Goal: Task Accomplishment & Management: Use online tool/utility

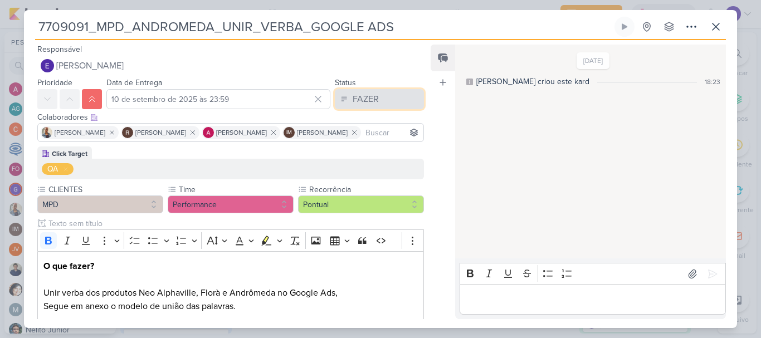
click at [361, 103] on div "FAZER" at bounding box center [366, 99] width 26 height 13
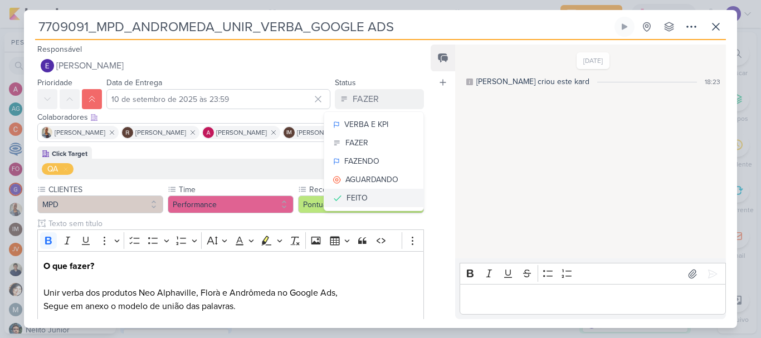
click at [365, 197] on button "FEITO" at bounding box center [373, 198] width 99 height 18
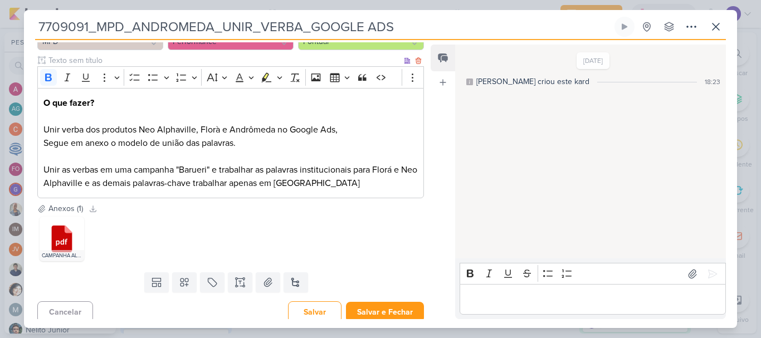
scroll to position [169, 0]
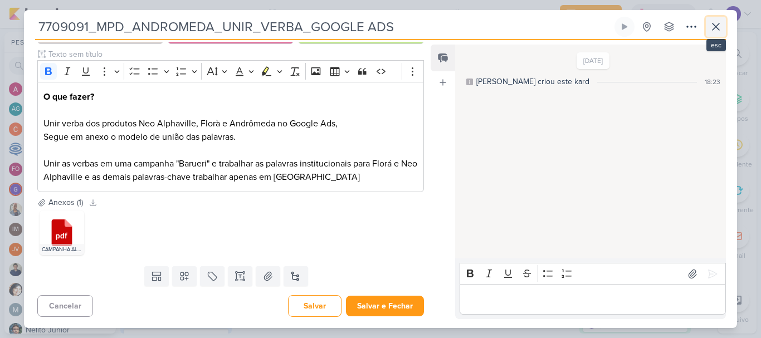
click at [716, 30] on icon at bounding box center [716, 26] width 13 height 13
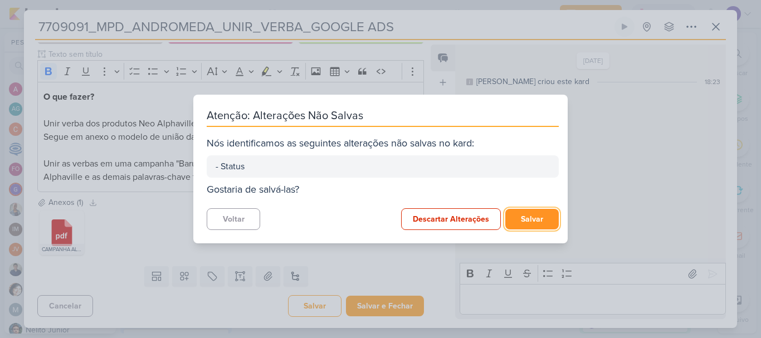
click at [512, 220] on button "Salvar" at bounding box center [533, 219] width 54 height 21
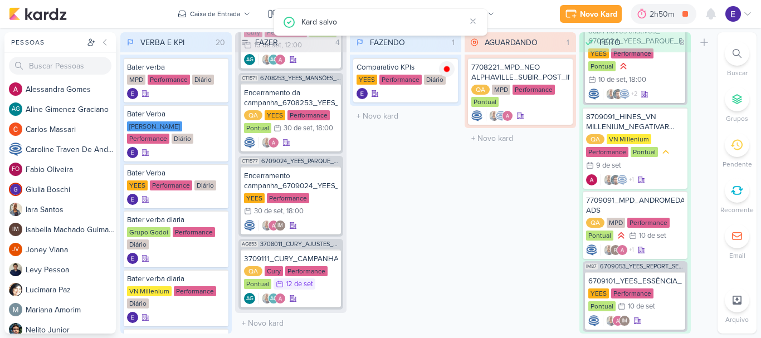
scroll to position [123, 0]
click at [314, 285] on div "12/9 [DATE]" at bounding box center [295, 284] width 42 height 11
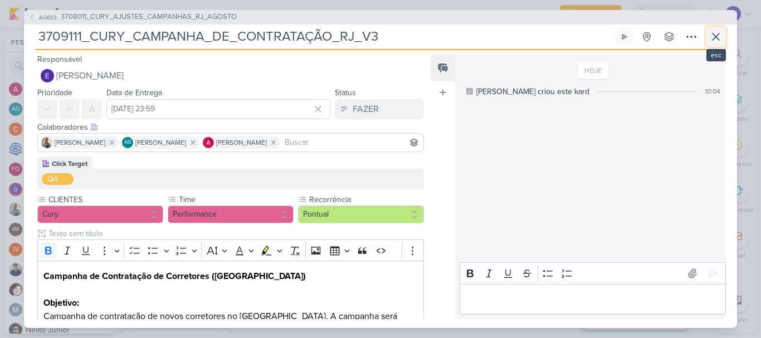
click at [722, 41] on icon at bounding box center [716, 36] width 13 height 13
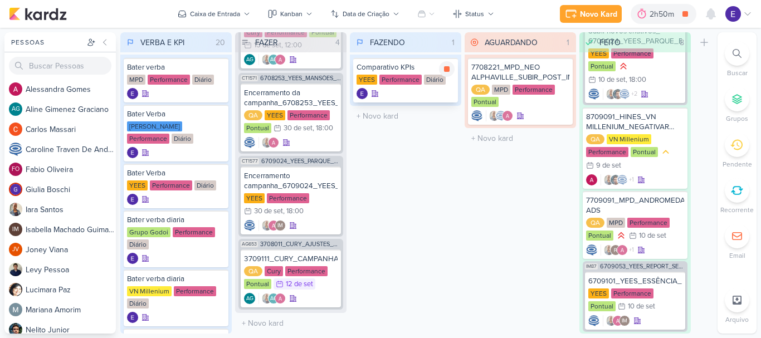
click at [411, 90] on div at bounding box center [406, 93] width 98 height 11
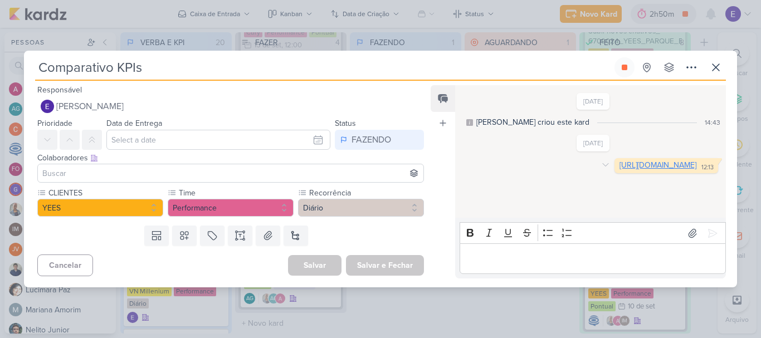
click at [620, 170] on link "[URL][DOMAIN_NAME]" at bounding box center [658, 165] width 77 height 9
click at [726, 64] on div "Comparativo KPIs Criado por mim nenhum grupo disponível" at bounding box center [380, 172] width 713 height 230
click at [632, 69] on button at bounding box center [625, 67] width 20 height 20
click at [715, 66] on icon at bounding box center [716, 67] width 7 height 7
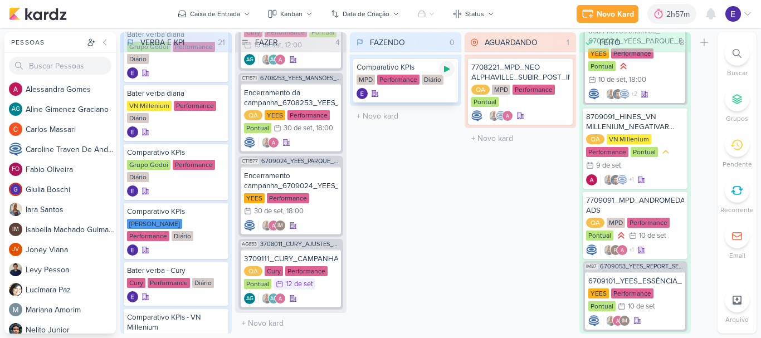
click at [445, 71] on icon at bounding box center [447, 69] width 6 height 6
click at [399, 88] on div "Comparativo KPIs MPD Performance Diário" at bounding box center [405, 80] width 105 height 45
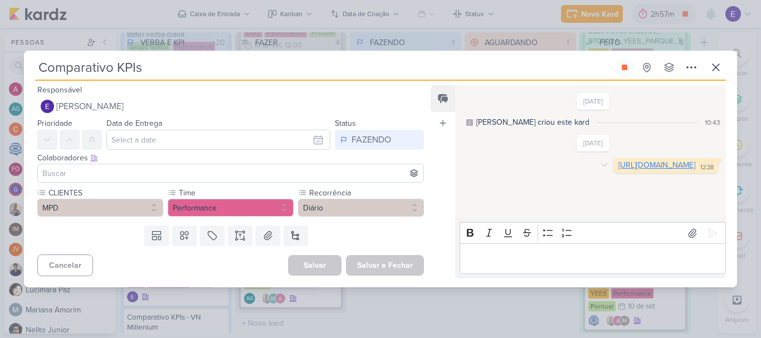
click at [619, 170] on link "[URL][DOMAIN_NAME]" at bounding box center [657, 165] width 77 height 9
drag, startPoint x: 623, startPoint y: 68, endPoint x: 629, endPoint y: 68, distance: 6.7
click at [623, 68] on icon at bounding box center [625, 68] width 6 height 6
click at [719, 67] on icon at bounding box center [716, 67] width 13 height 13
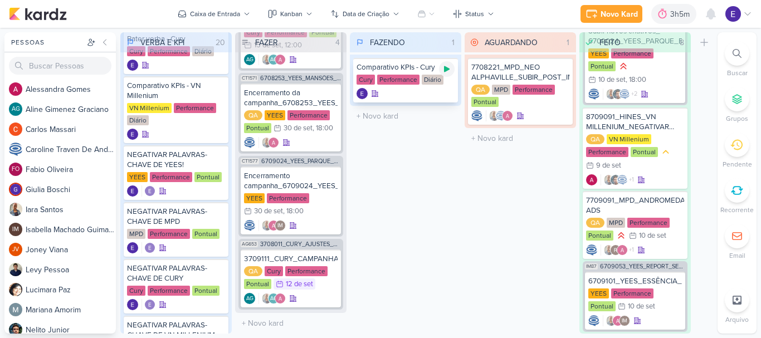
click at [445, 70] on icon at bounding box center [447, 69] width 6 height 6
click at [423, 89] on div at bounding box center [406, 93] width 98 height 11
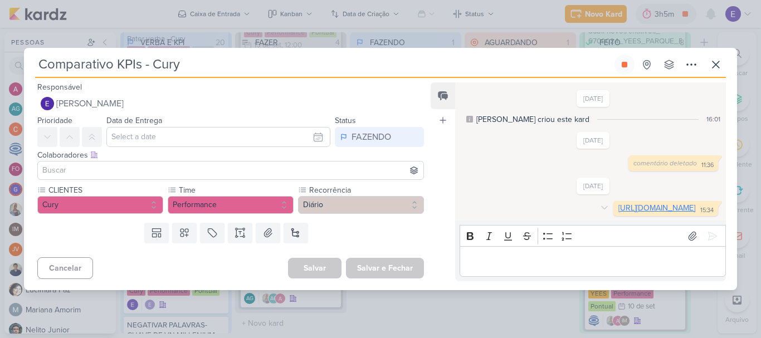
click at [619, 206] on link "[URL][DOMAIN_NAME]" at bounding box center [657, 207] width 77 height 9
